Goal: Obtain resource: Download file/media

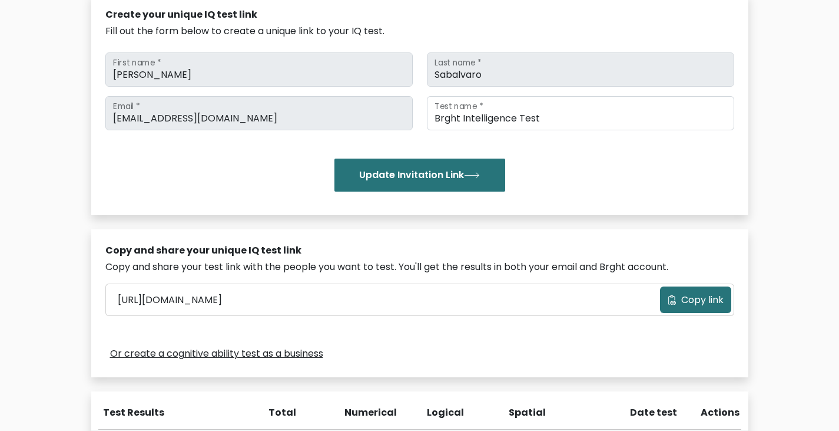
scroll to position [353, 0]
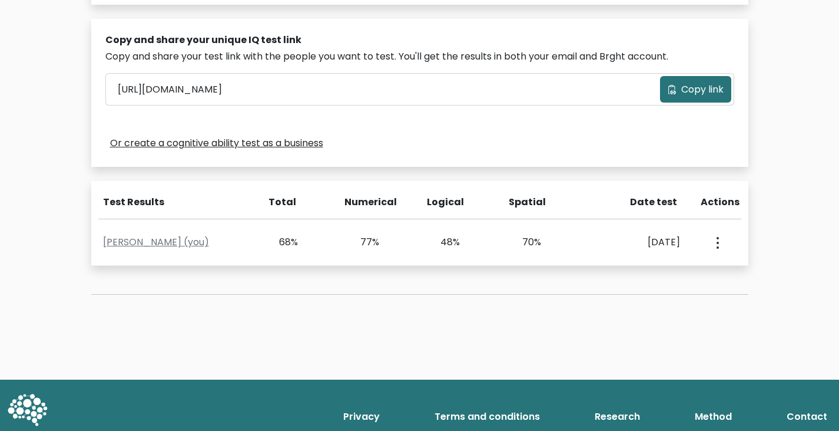
click at [406, 295] on div "Test the IQ of other people 40 questions 30 minutes English Create your unique …" at bounding box center [419, 24] width 671 height 597
click at [692, 94] on span "Copy link" at bounding box center [702, 89] width 42 height 14
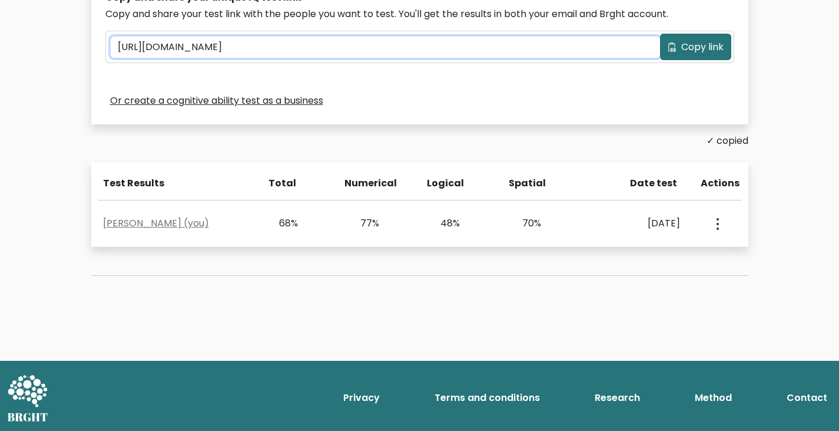
scroll to position [398, 0]
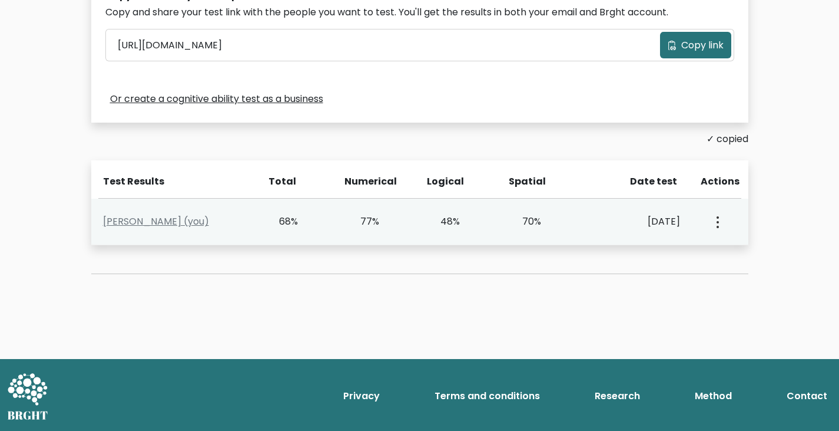
click at [526, 219] on div "70%" at bounding box center [525, 221] width 34 height 14
click at [721, 223] on button "button" at bounding box center [716, 221] width 9 height 37
click at [744, 253] on link "View Profile" at bounding box center [759, 255] width 93 height 19
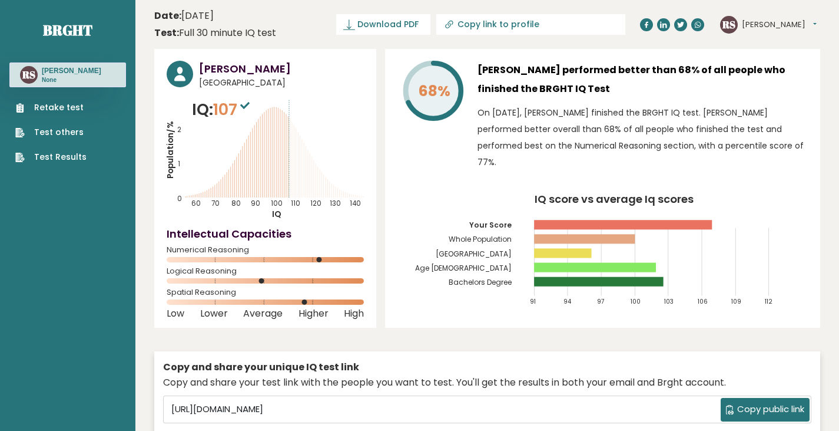
click at [419, 28] on span "Download PDF" at bounding box center [387, 24] width 61 height 12
